Goal: Check status: Check status

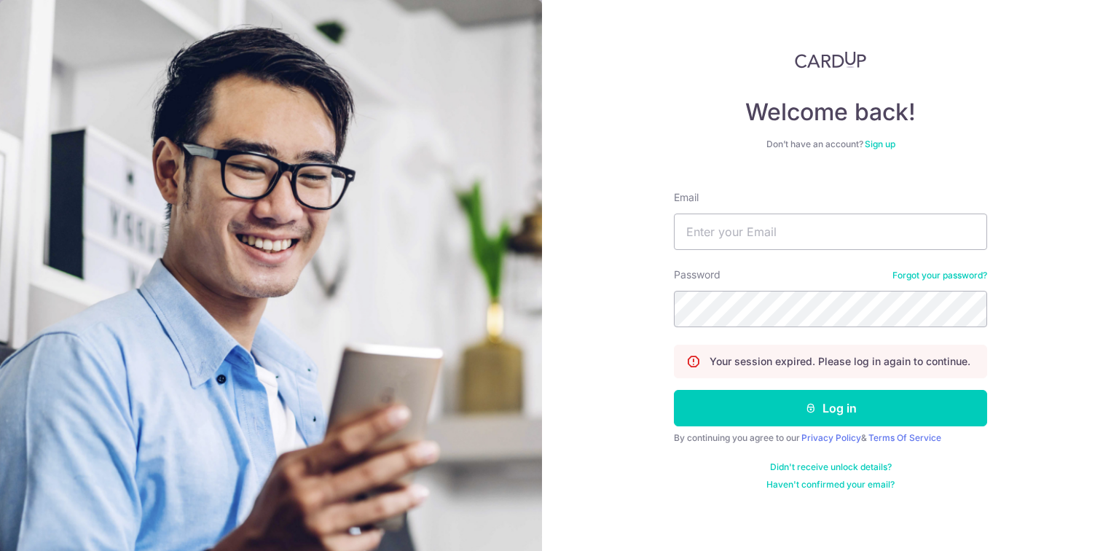
type input "[EMAIL_ADDRESS][DOMAIN_NAME]"
click at [674, 390] on button "Log in" at bounding box center [830, 408] width 313 height 36
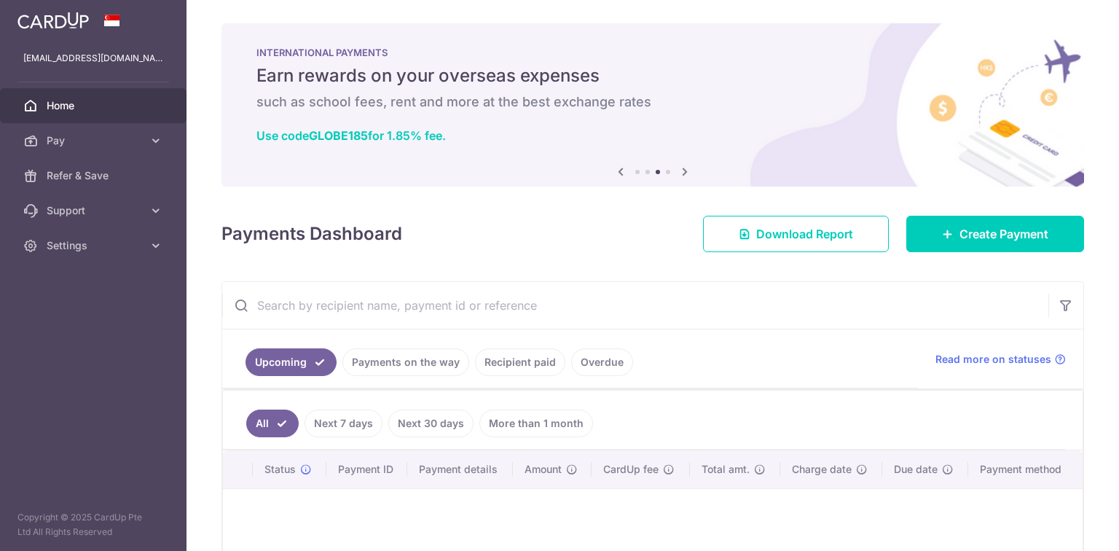
click at [407, 366] on link "Payments on the way" at bounding box center [405, 362] width 127 height 28
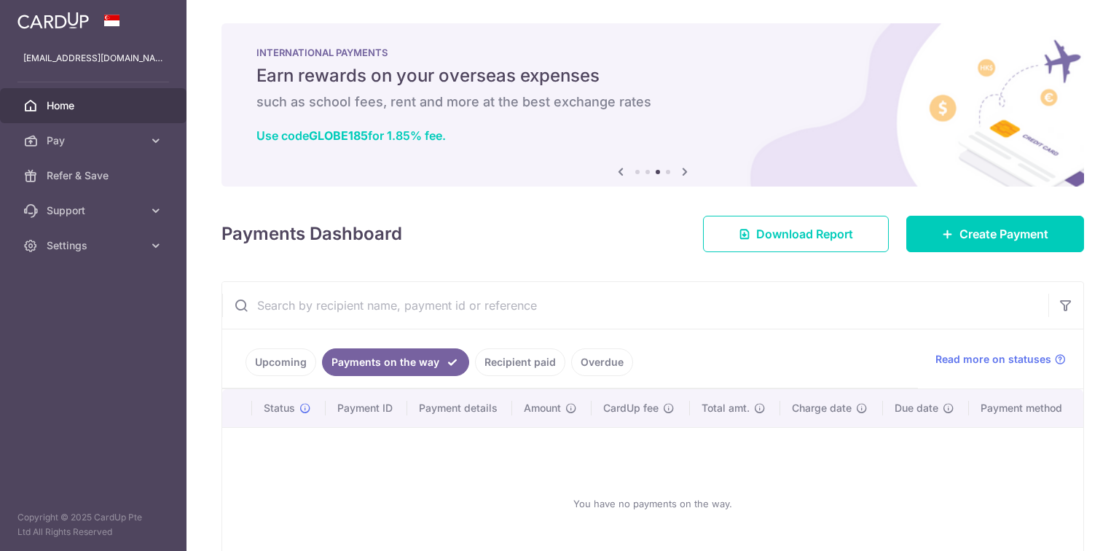
click at [503, 345] on ul "Upcoming Payments on the way Recipient paid Overdue" at bounding box center [570, 358] width 696 height 59
click at [509, 356] on link "Recipient paid" at bounding box center [520, 362] width 90 height 28
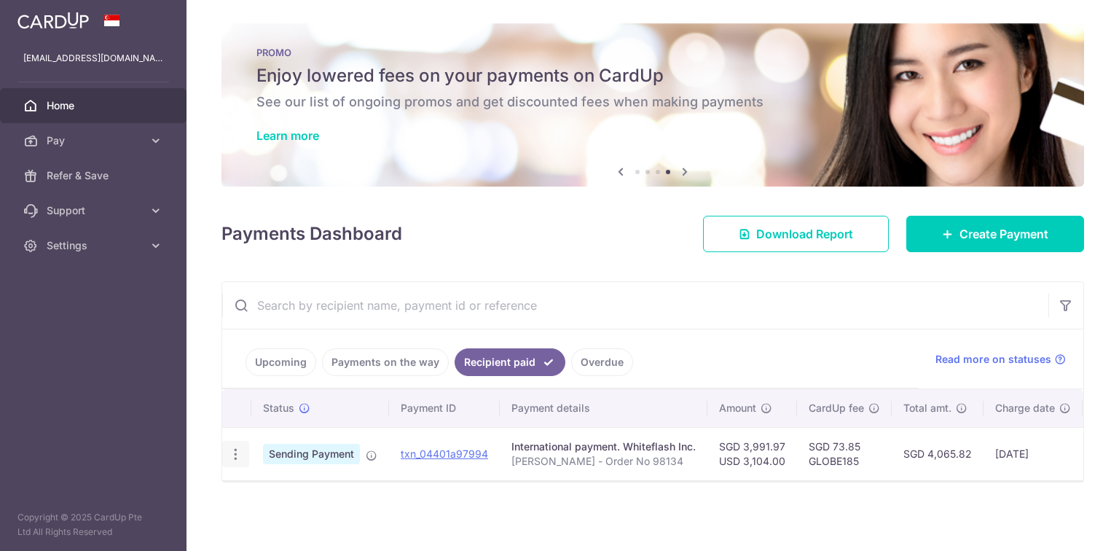
click at [237, 450] on icon "button" at bounding box center [235, 454] width 15 height 15
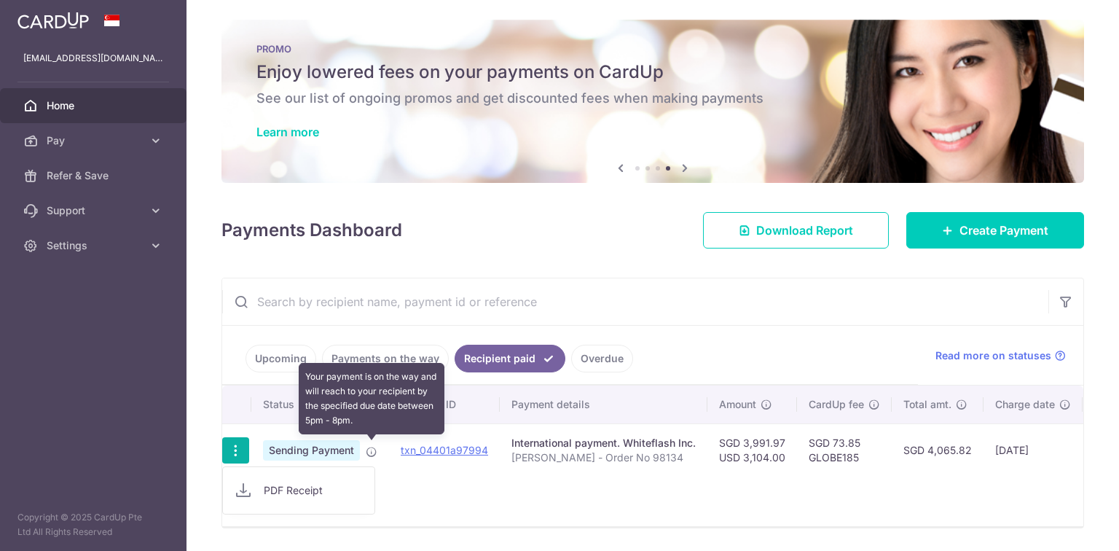
click at [368, 448] on icon at bounding box center [372, 452] width 12 height 12
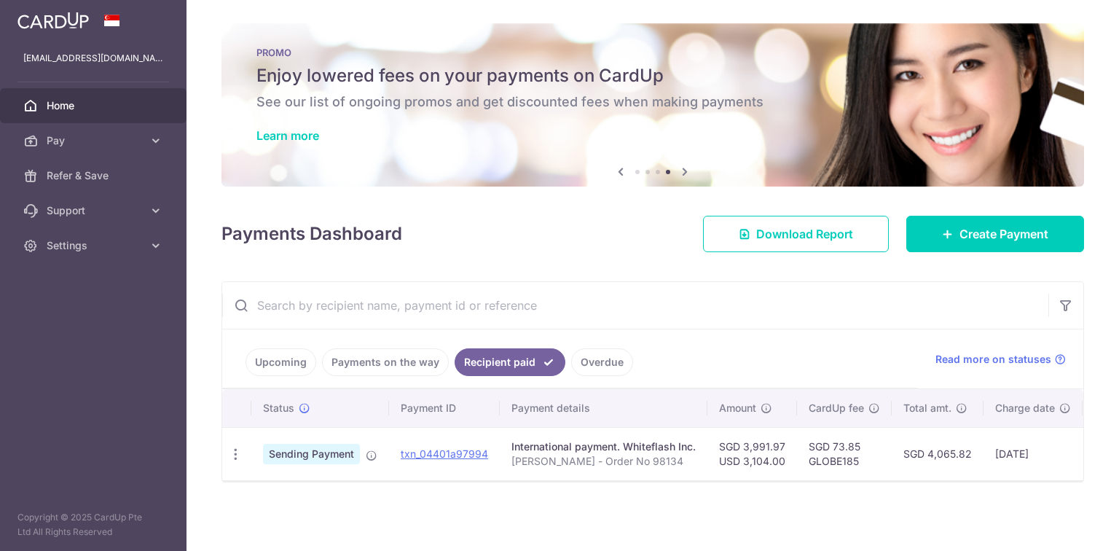
click at [591, 359] on link "Overdue" at bounding box center [602, 362] width 62 height 28
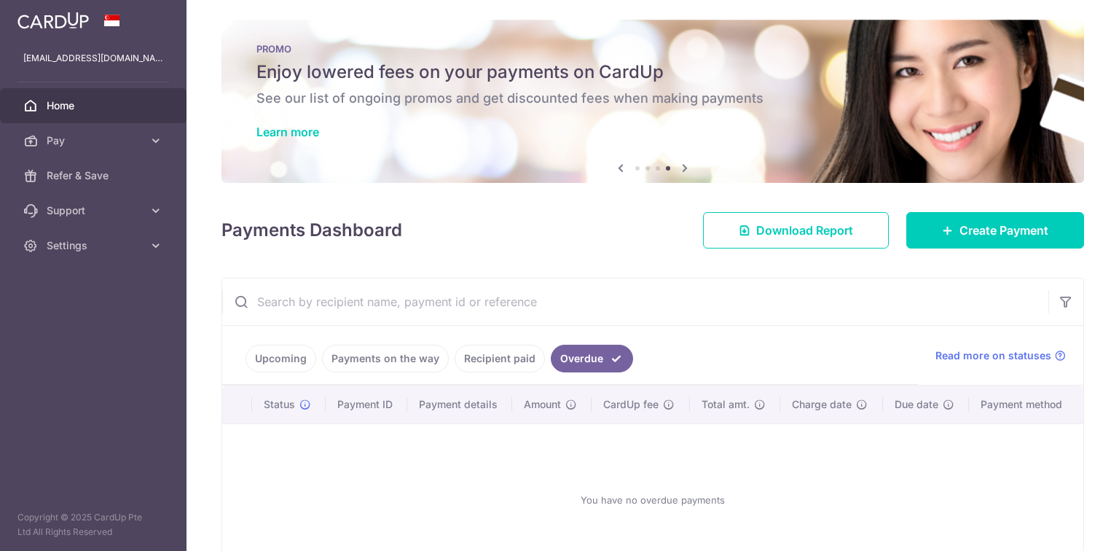
click at [98, 93] on link "Home" at bounding box center [93, 105] width 187 height 35
